Goal: Transaction & Acquisition: Purchase product/service

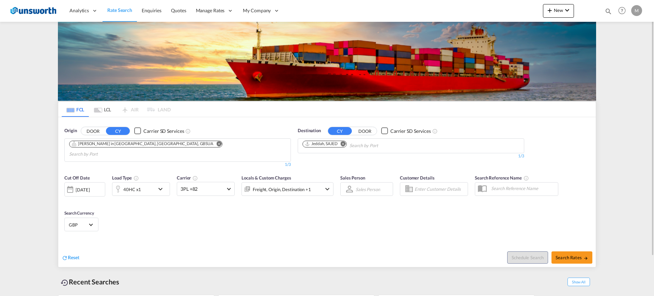
click at [216, 145] on md-icon "Remove" at bounding box center [218, 143] width 5 height 5
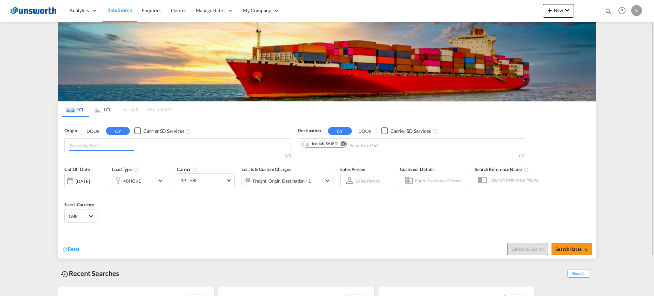
click at [140, 145] on md-chips at bounding box center [178, 146] width 226 height 14
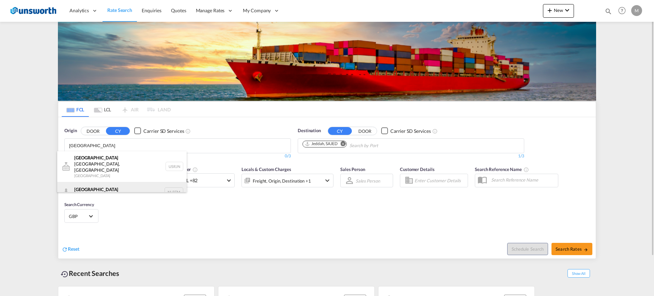
type input "[GEOGRAPHIC_DATA]"
click at [121, 183] on div "[GEOGRAPHIC_DATA] [GEOGRAPHIC_DATA] NLRTM" at bounding box center [121, 192] width 129 height 20
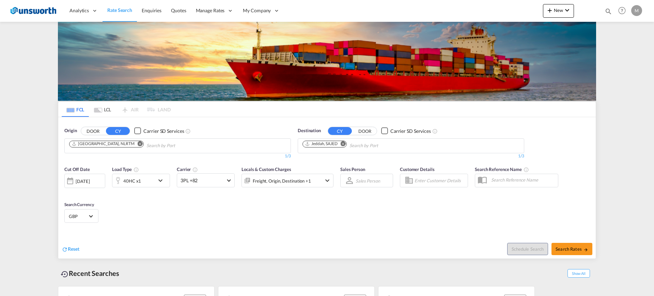
click at [342, 143] on md-icon "Remove" at bounding box center [343, 143] width 5 height 5
click at [348, 143] on input "Chips input." at bounding box center [334, 145] width 65 height 11
paste input "Mombasa"
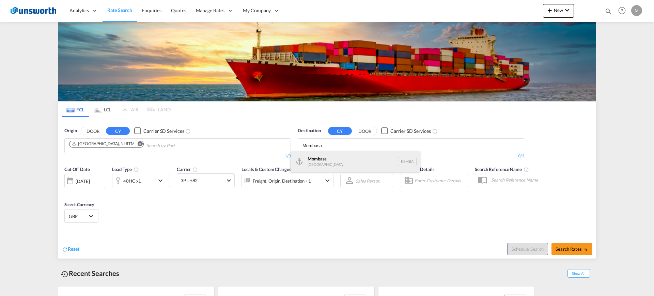
type input "Mombasa"
click at [344, 163] on div "Mombasa [GEOGRAPHIC_DATA] [GEOGRAPHIC_DATA]" at bounding box center [355, 161] width 129 height 20
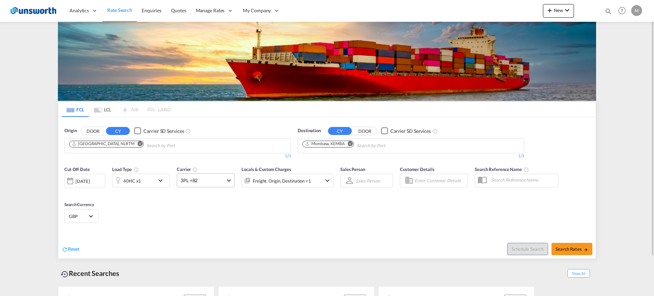
click at [231, 185] on md-select-value "3PL +82" at bounding box center [205, 180] width 57 height 13
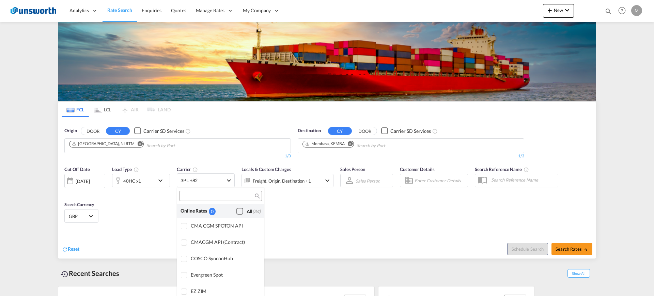
click at [236, 208] on div "Checkbox No Ink" at bounding box center [239, 211] width 7 height 7
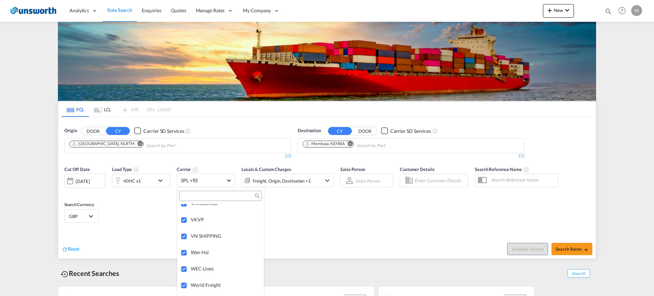
scroll to position [1846, 0]
click at [411, 253] on md-backdrop at bounding box center [327, 148] width 654 height 296
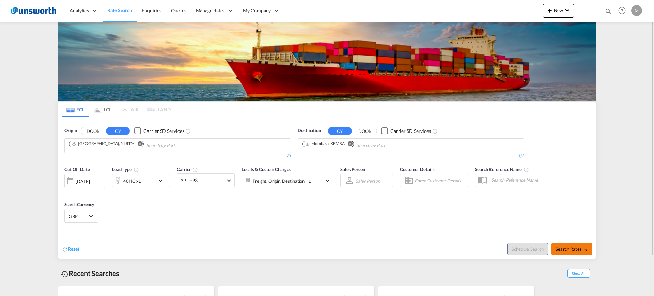
click at [554, 252] on button "Search Rates" at bounding box center [571, 249] width 41 height 12
type input "NLRTM to KEMBA / [DATE]"
